Goal: Information Seeking & Learning: Find specific page/section

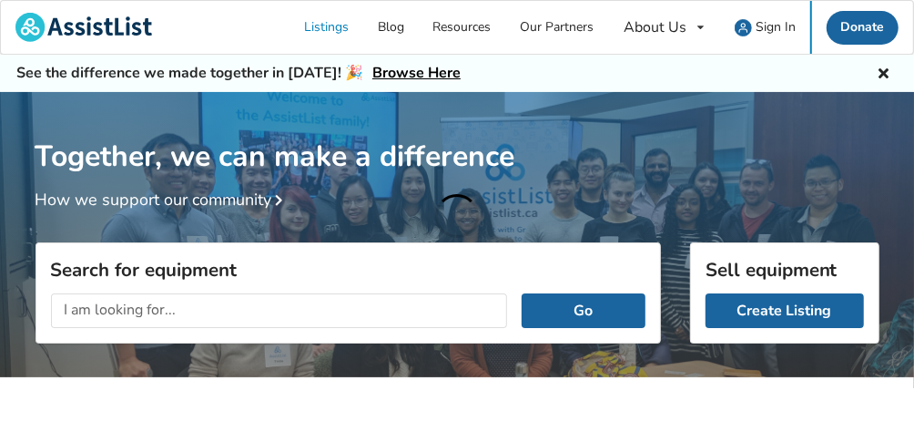
click at [222, 310] on input "text" at bounding box center [279, 310] width 457 height 35
click at [522, 293] on button "Go" at bounding box center [583, 310] width 123 height 35
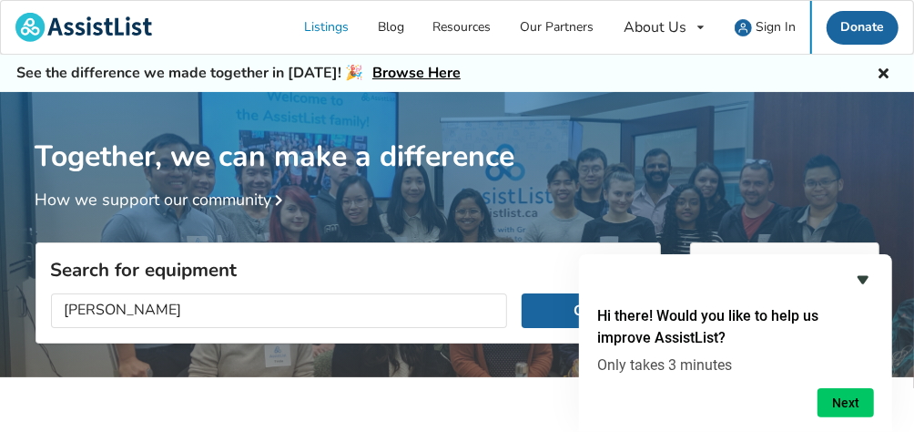
click at [855, 280] on icon "Hide survey" at bounding box center [863, 280] width 22 height 22
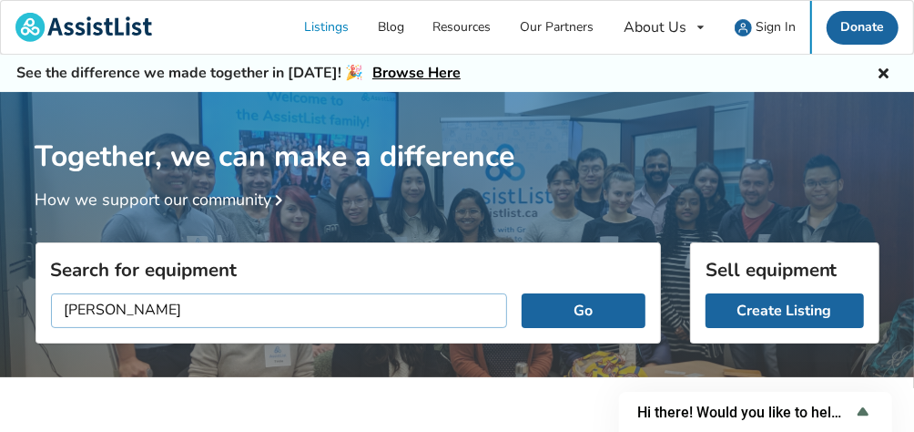
click at [310, 313] on input "[PERSON_NAME]" at bounding box center [279, 310] width 457 height 35
click at [255, 301] on input "[PERSON_NAME]" at bounding box center [279, 310] width 457 height 35
click at [107, 310] on input "[PERSON_NAME]" at bounding box center [279, 310] width 457 height 35
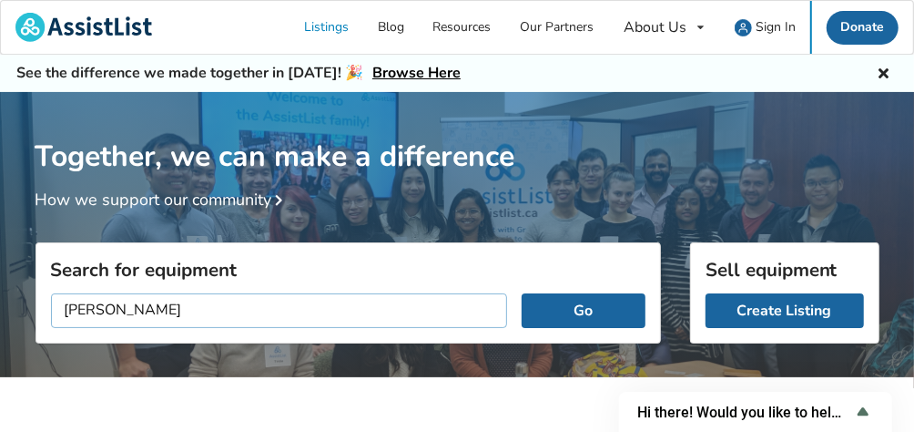
click at [522, 293] on button "Go" at bounding box center [583, 310] width 123 height 35
click at [181, 315] on input "[PERSON_NAME]" at bounding box center [279, 310] width 457 height 35
click at [627, 313] on button "Go" at bounding box center [583, 310] width 123 height 35
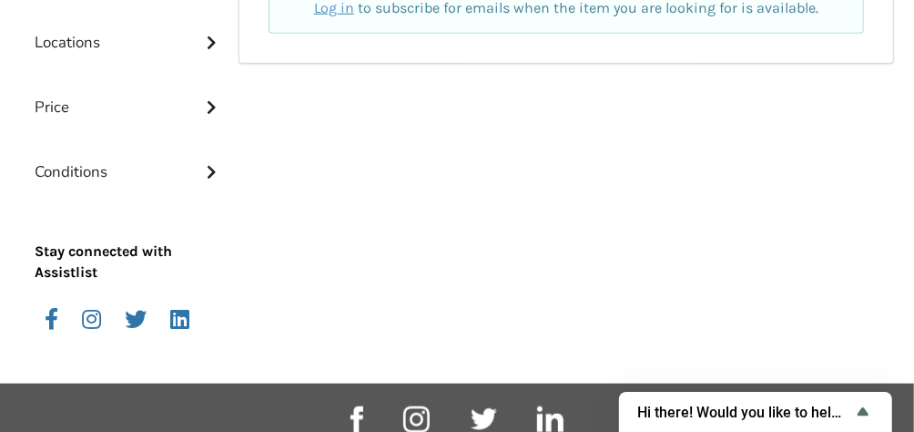
scroll to position [91, 0]
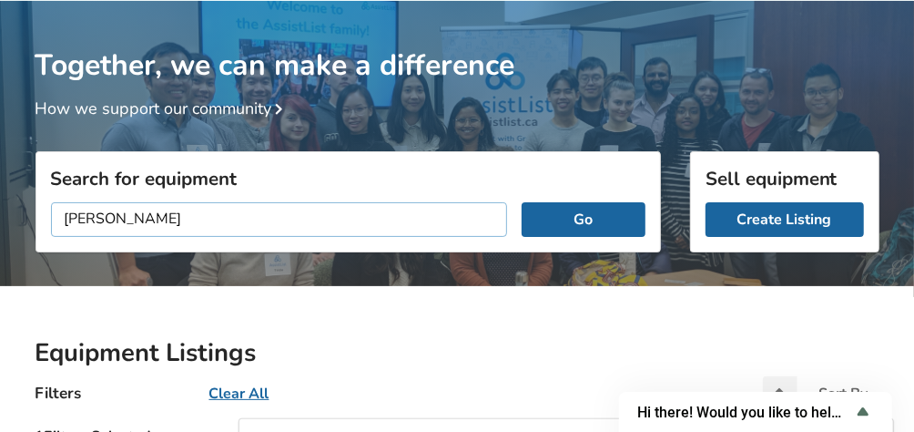
click at [160, 219] on input "[PERSON_NAME]" at bounding box center [279, 219] width 457 height 35
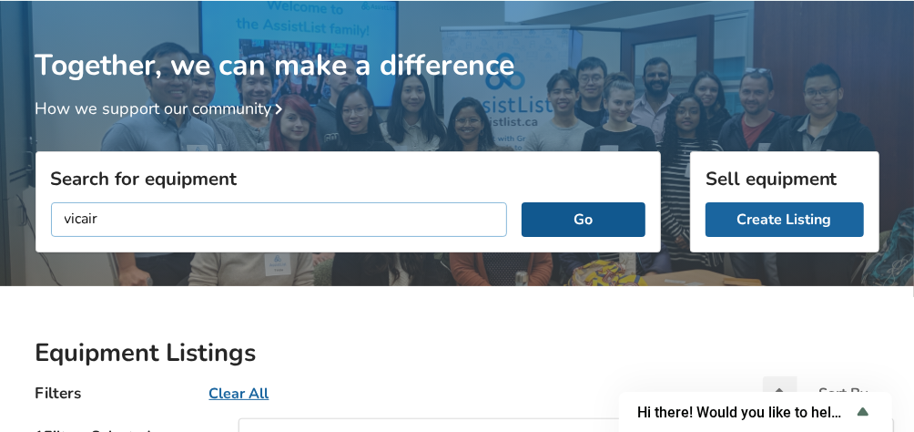
type input "vicair"
click at [550, 220] on button "Go" at bounding box center [583, 219] width 123 height 35
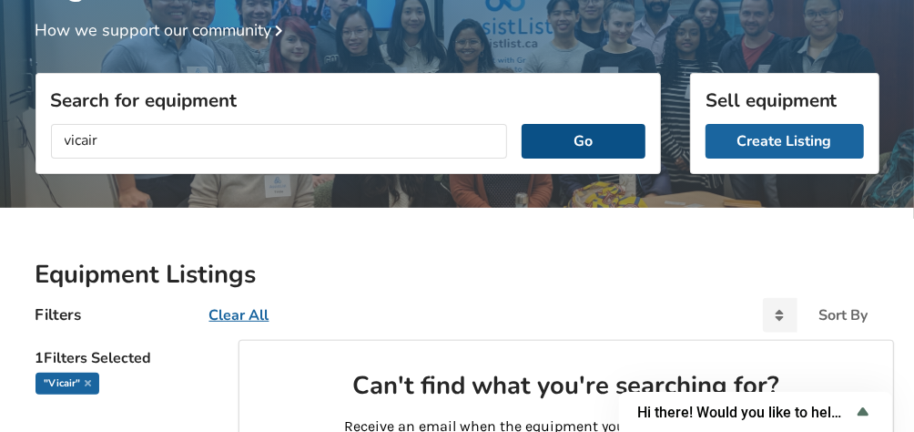
scroll to position [91, 0]
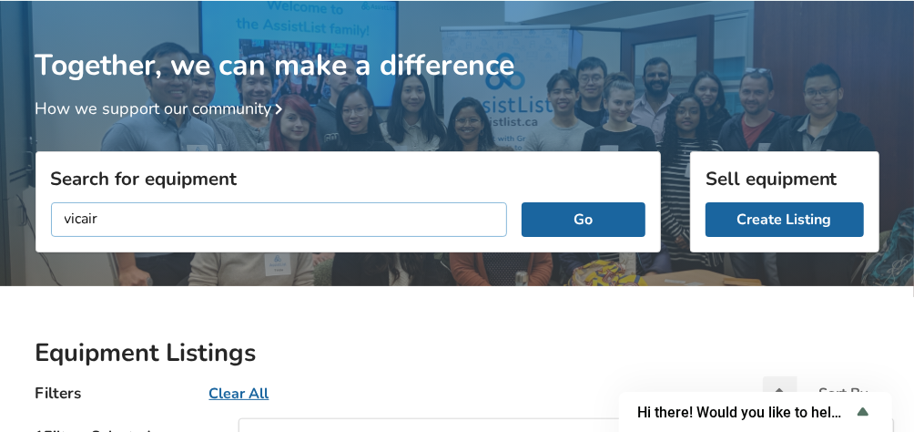
drag, startPoint x: 167, startPoint y: 222, endPoint x: 14, endPoint y: 210, distance: 153.4
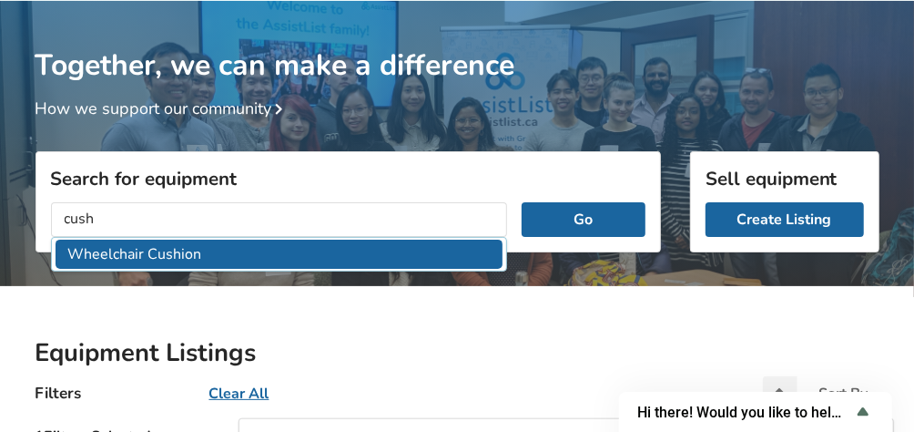
click at [212, 260] on li "Wheelchair Cushion" at bounding box center [280, 254] width 448 height 30
type input "Wheelchair Cushion"
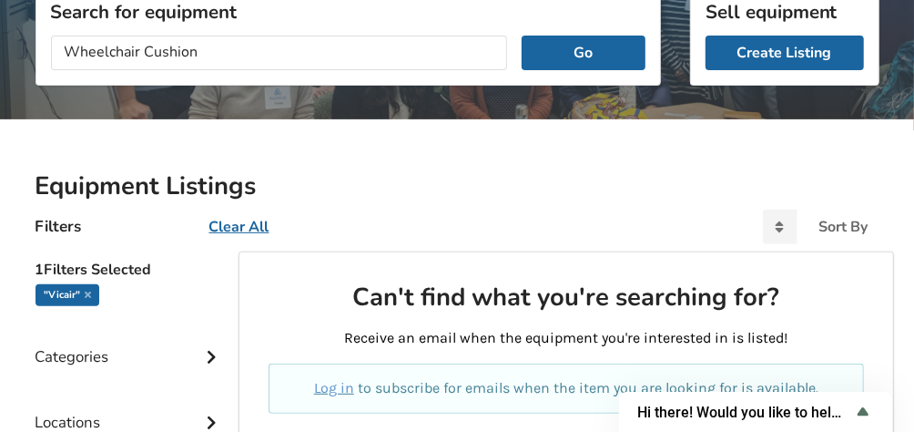
scroll to position [364, 0]
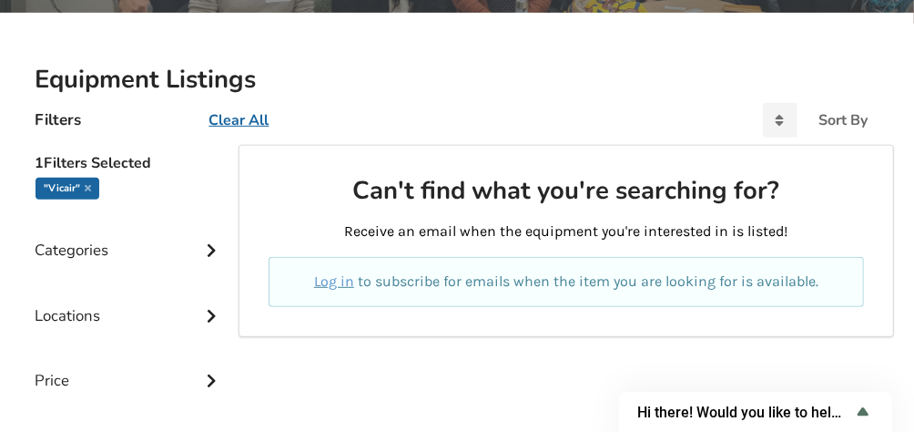
click at [91, 246] on div "Categories" at bounding box center [130, 236] width 189 height 65
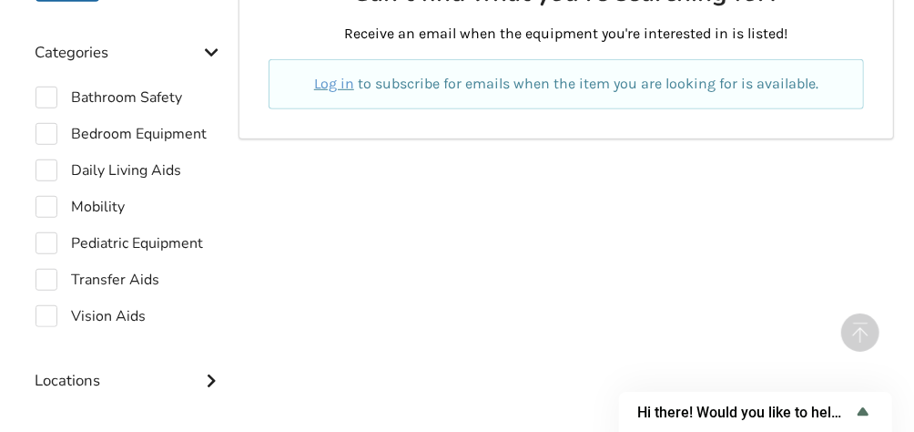
scroll to position [546, 0]
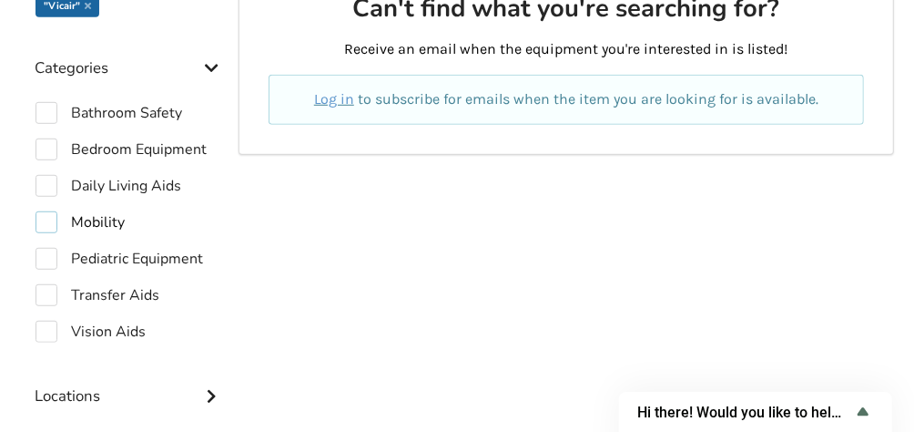
click at [51, 219] on label "Mobility" at bounding box center [81, 222] width 90 height 22
checkbox input "true"
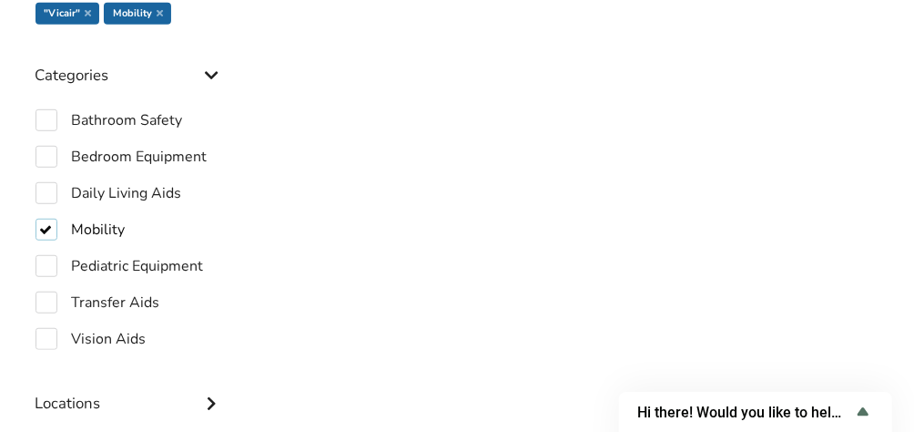
scroll to position [84, 0]
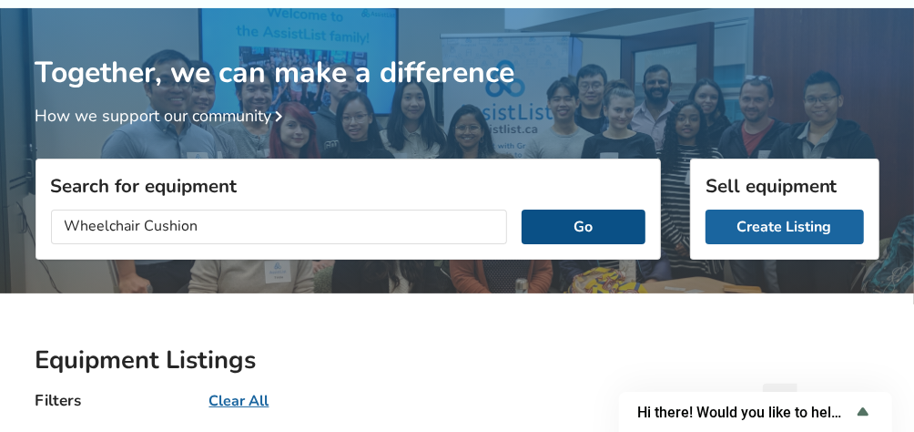
click at [613, 216] on button "Go" at bounding box center [583, 226] width 123 height 35
click at [275, 235] on input "Wheelchair Cushion" at bounding box center [279, 226] width 457 height 35
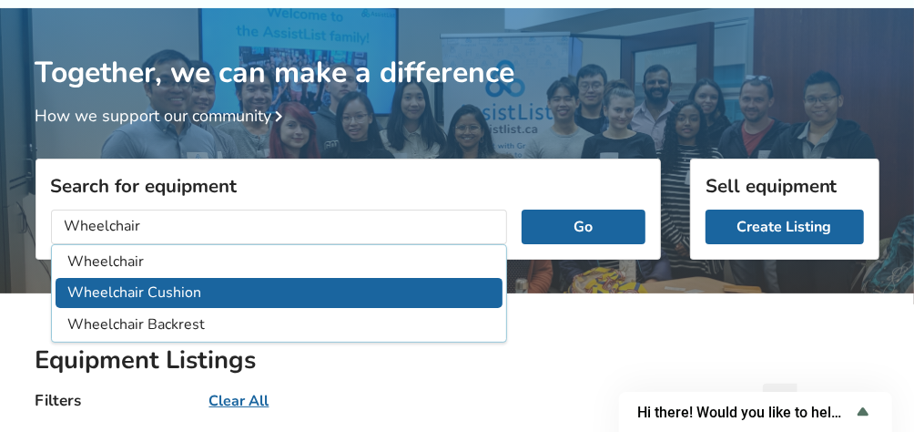
click at [256, 289] on li "Wheelchair Cushion" at bounding box center [280, 293] width 448 height 30
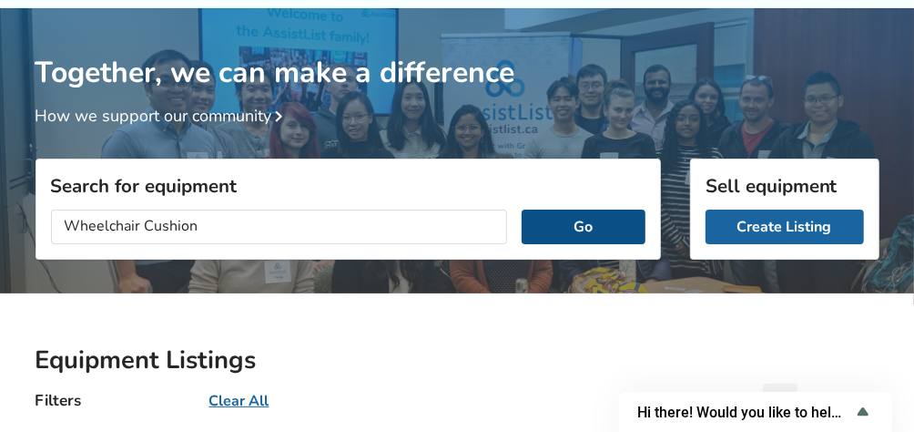
click at [561, 235] on button "Go" at bounding box center [583, 226] width 123 height 35
click at [566, 226] on button "Go" at bounding box center [583, 226] width 123 height 35
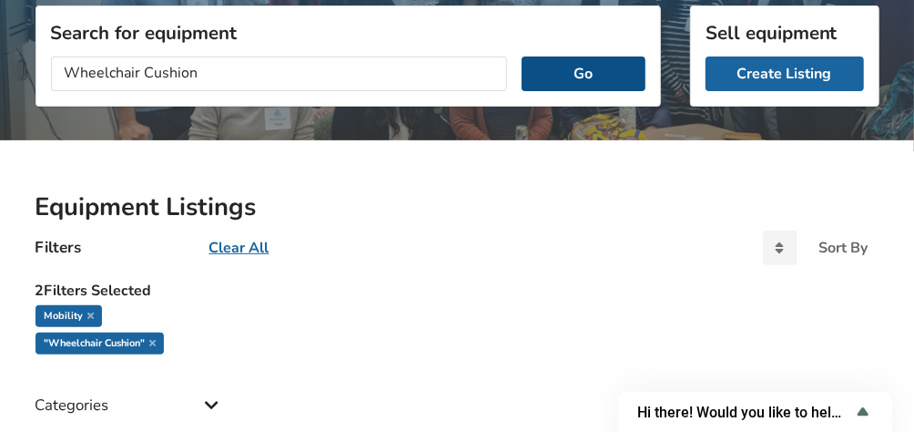
scroll to position [84, 0]
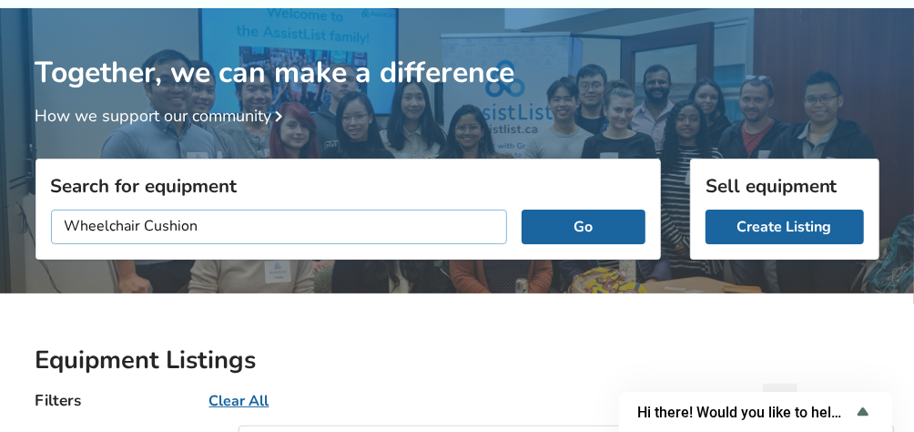
click at [250, 226] on input "Wheelchair Cushion" at bounding box center [279, 226] width 457 height 35
click at [522, 209] on button "Go" at bounding box center [583, 226] width 123 height 35
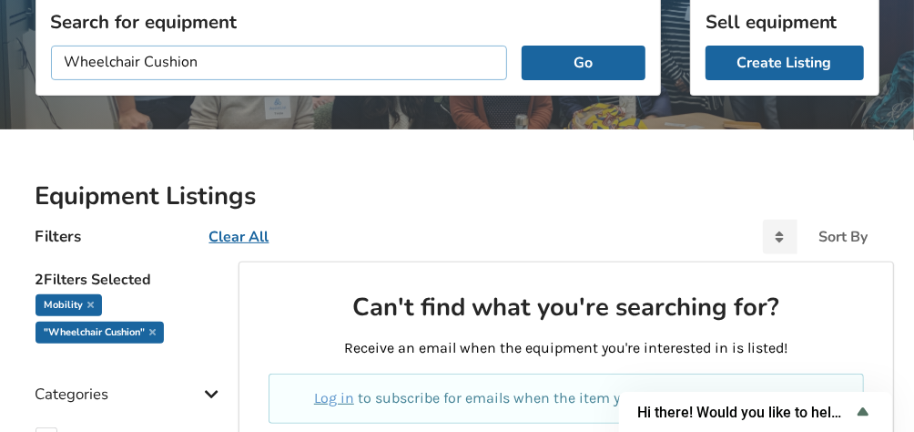
scroll to position [20, 0]
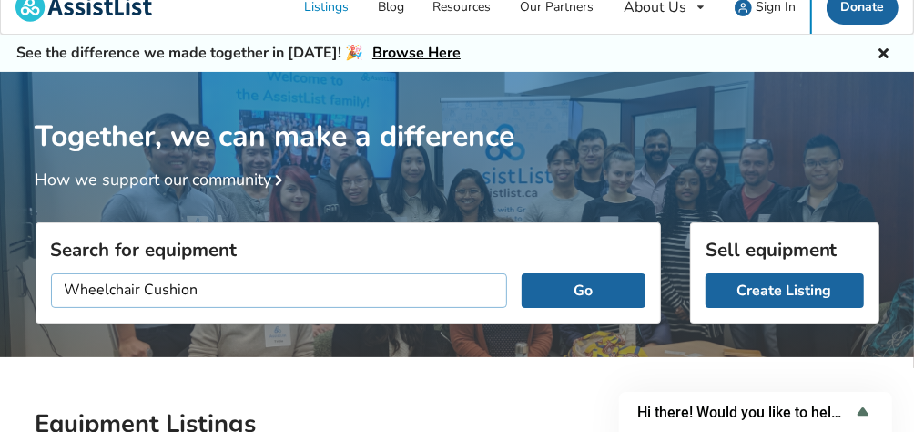
drag, startPoint x: 141, startPoint y: 287, endPoint x: -66, endPoint y: 287, distance: 207.6
click at [0, 287] on html "Listings Blog Resources Our Partners About Us About AssistList Our Story Our Te…" at bounding box center [457, 196] width 914 height 432
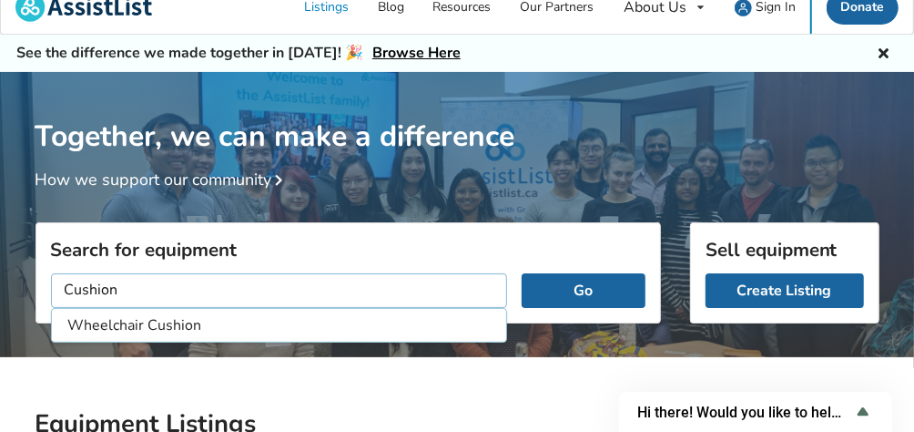
type input "Cushion"
click at [522, 273] on button "Go" at bounding box center [583, 290] width 123 height 35
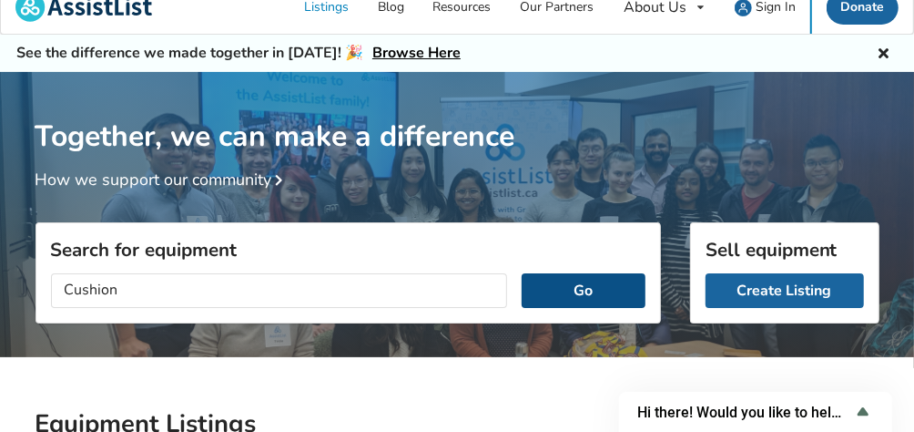
click at [579, 280] on button "Go" at bounding box center [583, 290] width 123 height 35
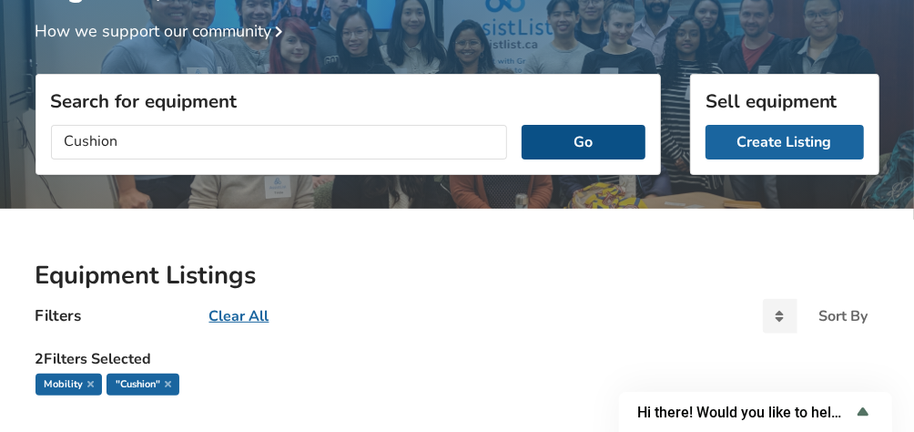
scroll to position [202, 0]
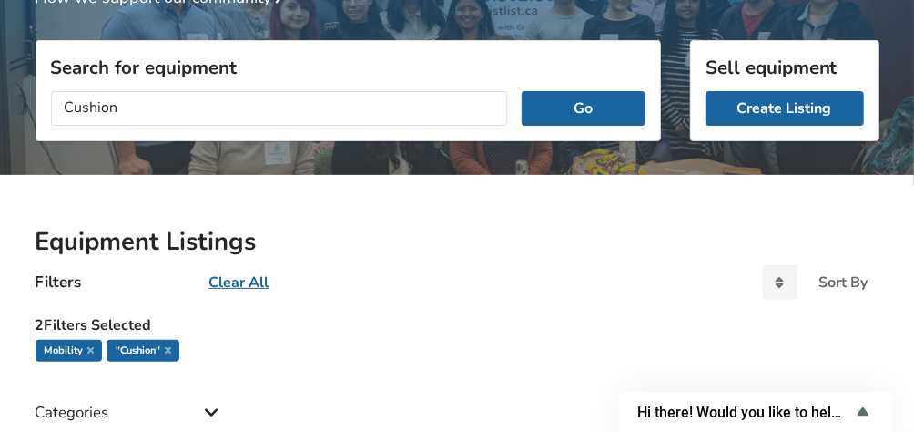
click at [255, 281] on u "Clear All" at bounding box center [239, 282] width 60 height 20
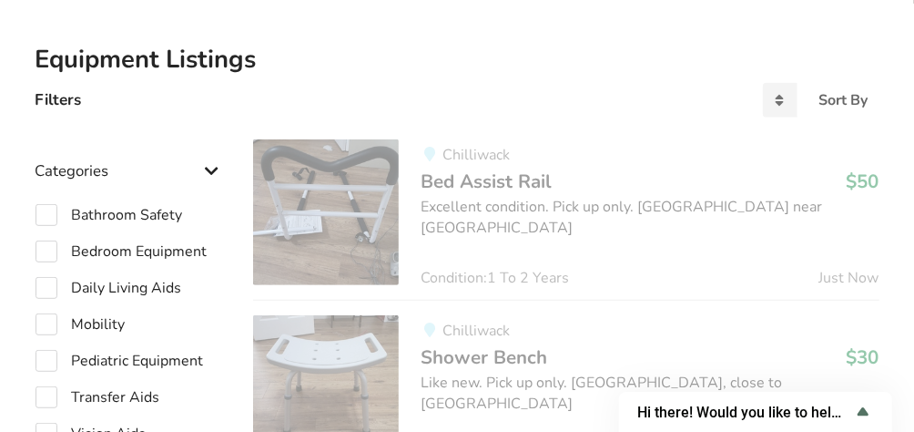
scroll to position [566, 0]
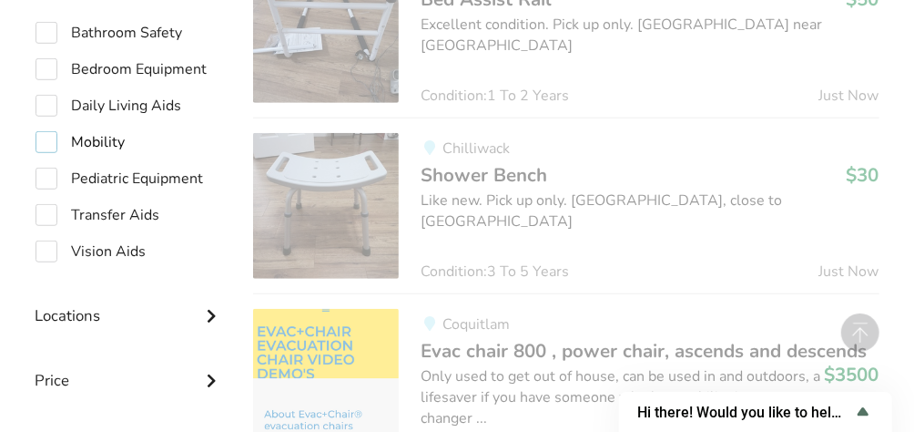
click at [44, 141] on label "Mobility" at bounding box center [81, 142] width 90 height 22
checkbox input "true"
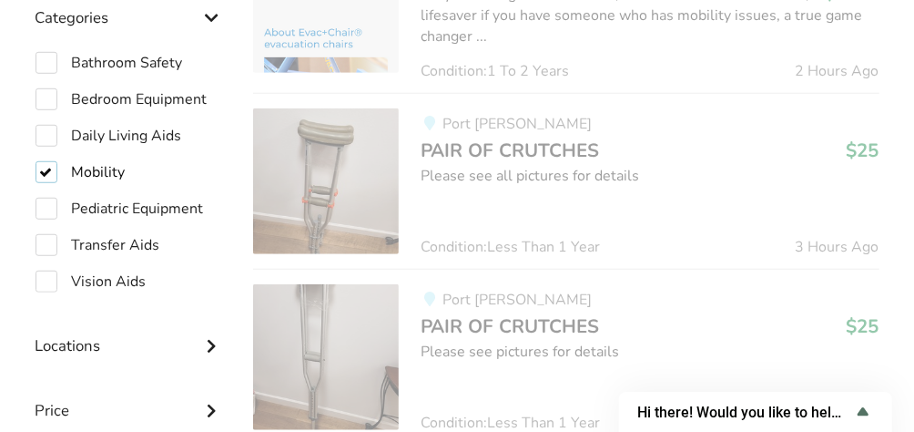
scroll to position [284, 0]
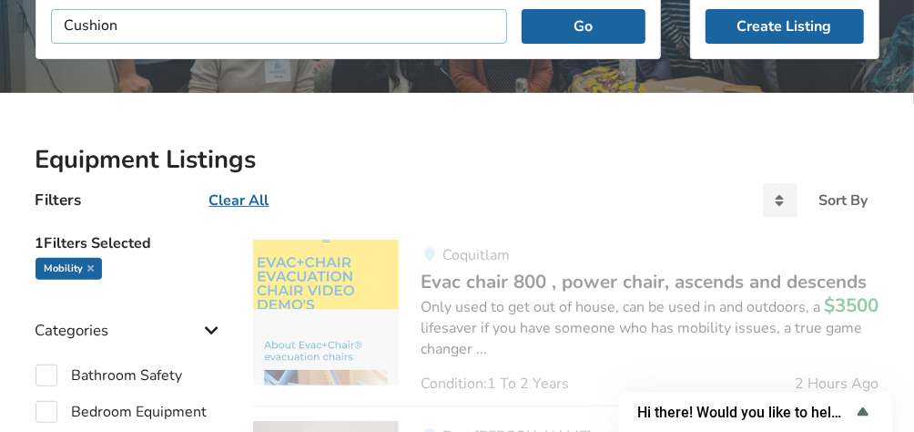
click at [141, 28] on input "Cushion" at bounding box center [279, 26] width 457 height 35
drag, startPoint x: 141, startPoint y: 28, endPoint x: -207, endPoint y: 15, distance: 348.1
type input "vicair"
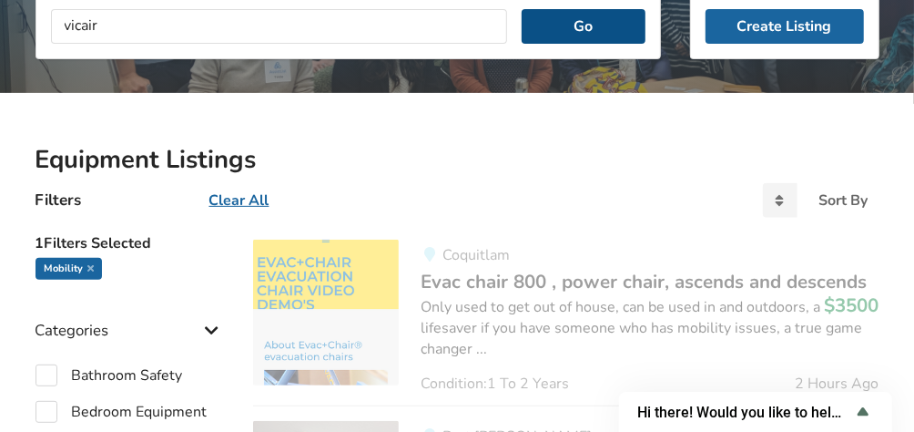
click at [610, 25] on button "Go" at bounding box center [583, 26] width 123 height 35
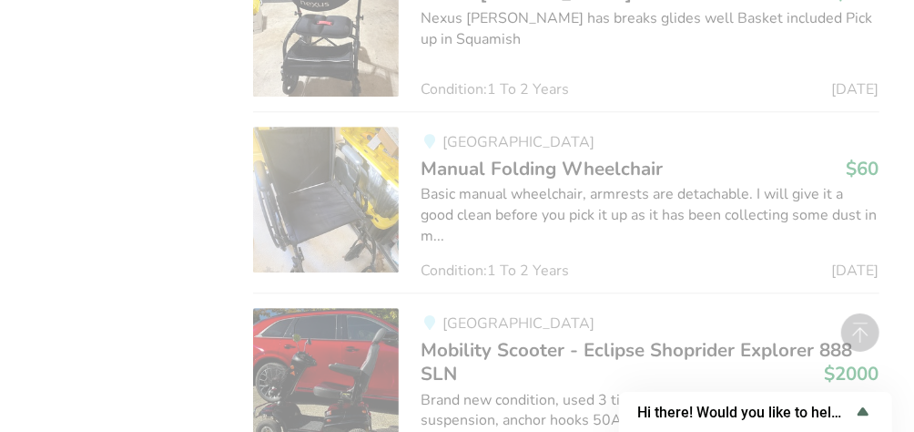
scroll to position [6105, 0]
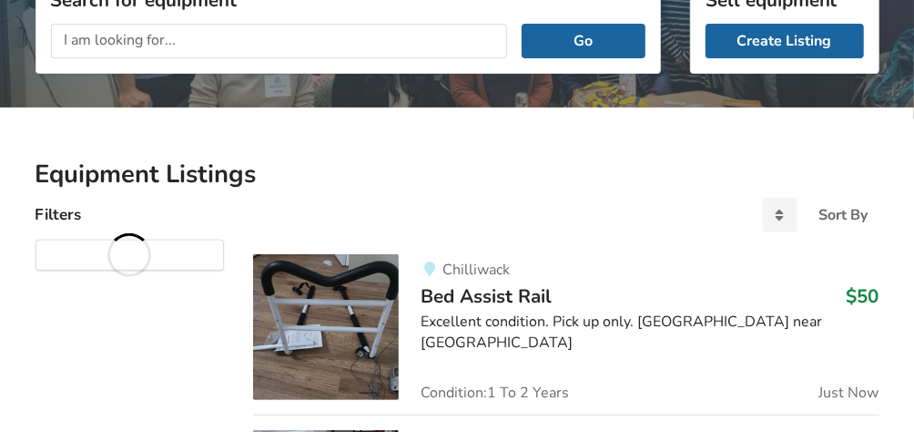
scroll to position [364, 0]
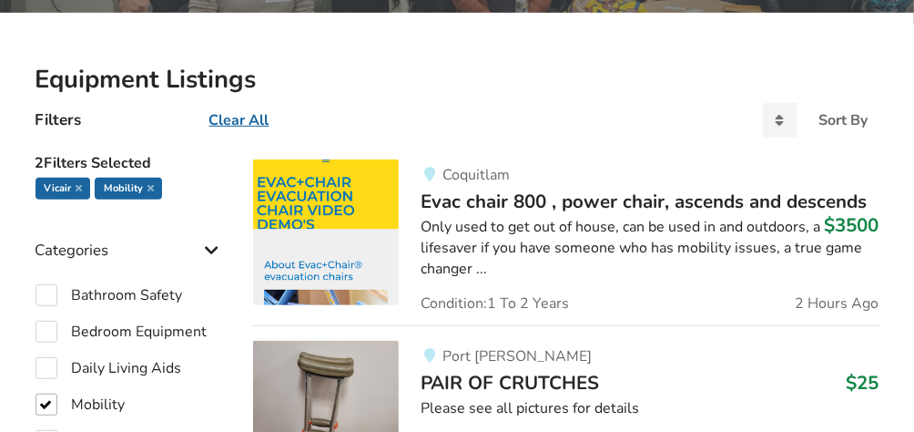
click at [228, 119] on u "Clear All" at bounding box center [239, 120] width 60 height 20
checkbox input "false"
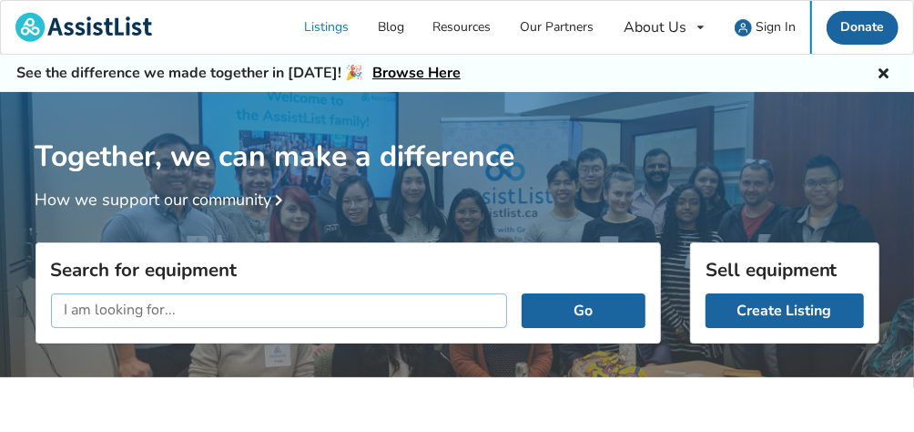
click at [186, 316] on input "text" at bounding box center [279, 310] width 457 height 35
type input "vicair"
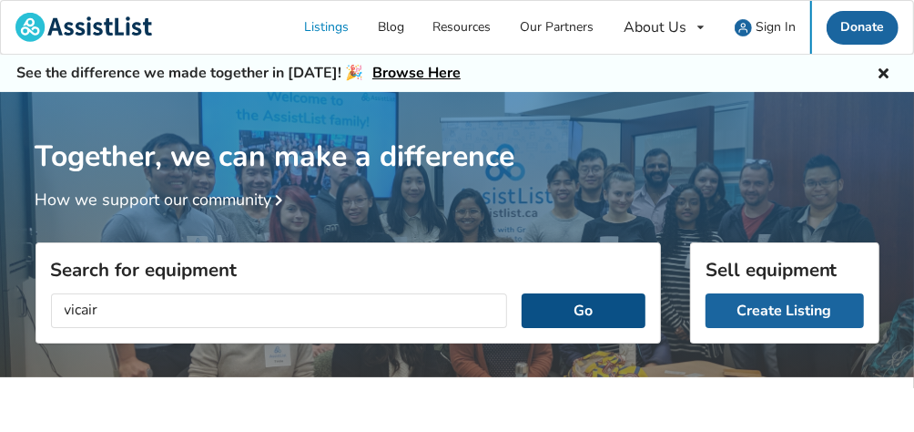
click at [594, 301] on button "Go" at bounding box center [583, 310] width 123 height 35
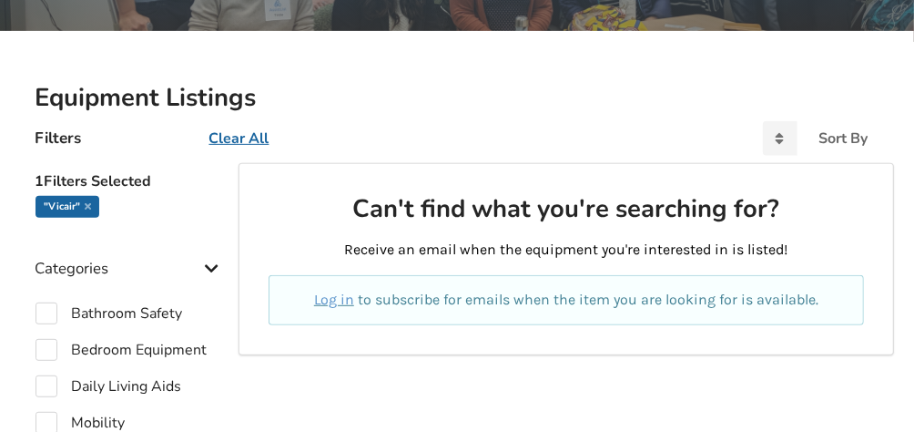
scroll to position [364, 0]
